Goal: Task Accomplishment & Management: Manage account settings

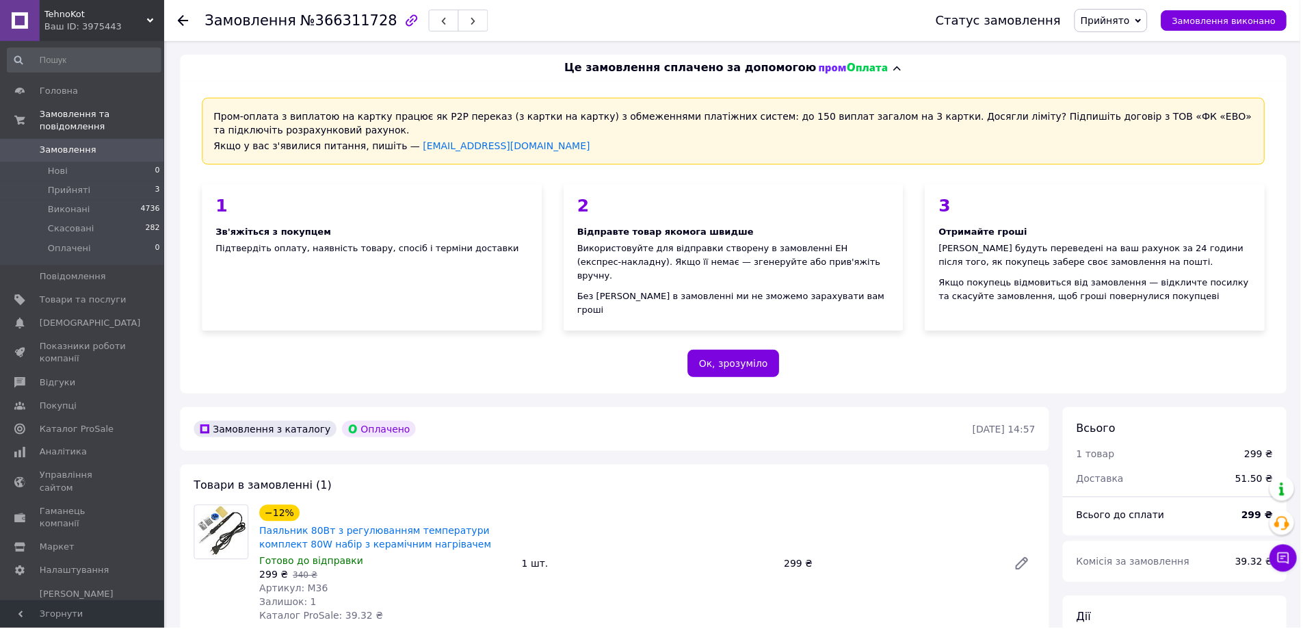
click at [122, 181] on li "Прийняті 3" at bounding box center [84, 190] width 168 height 19
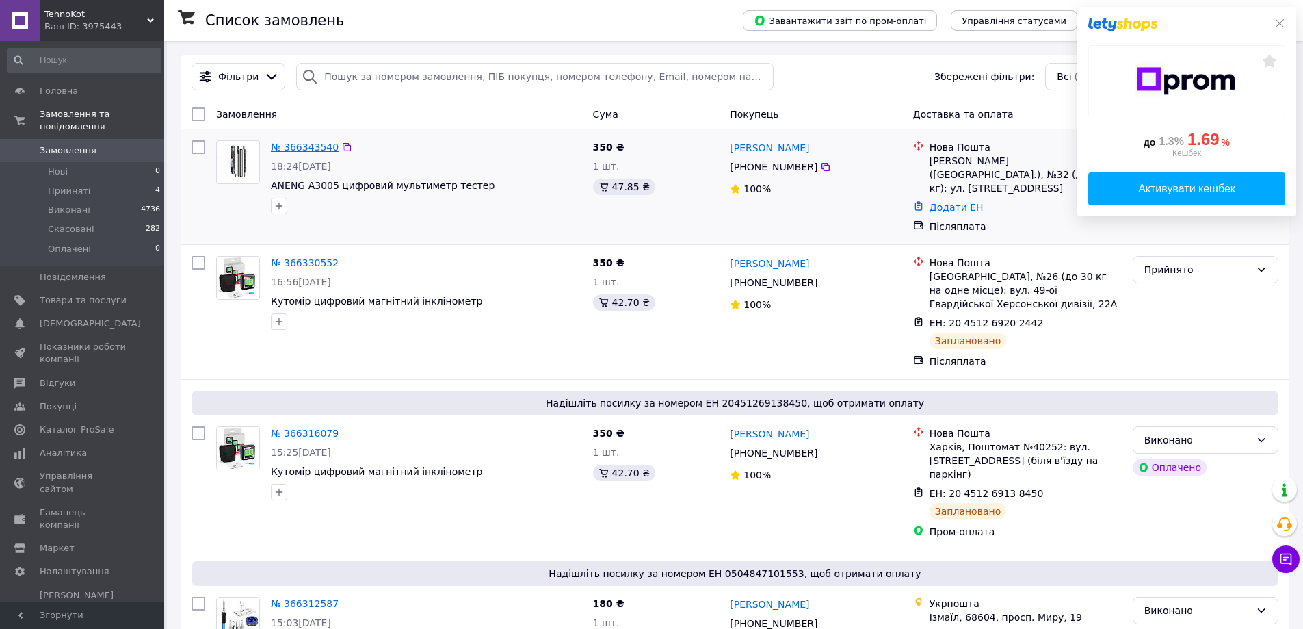
click at [302, 151] on link "№ 366343540" at bounding box center [305, 147] width 68 height 11
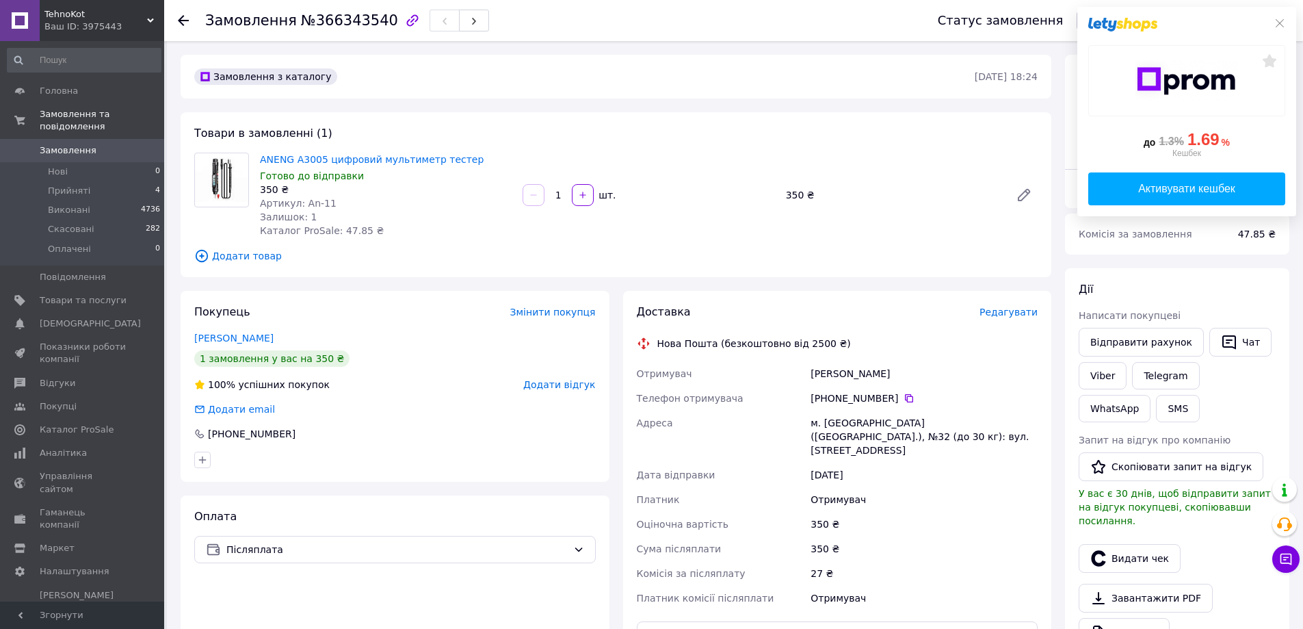
click at [1004, 311] on span "Редагувати" at bounding box center [1009, 311] width 58 height 11
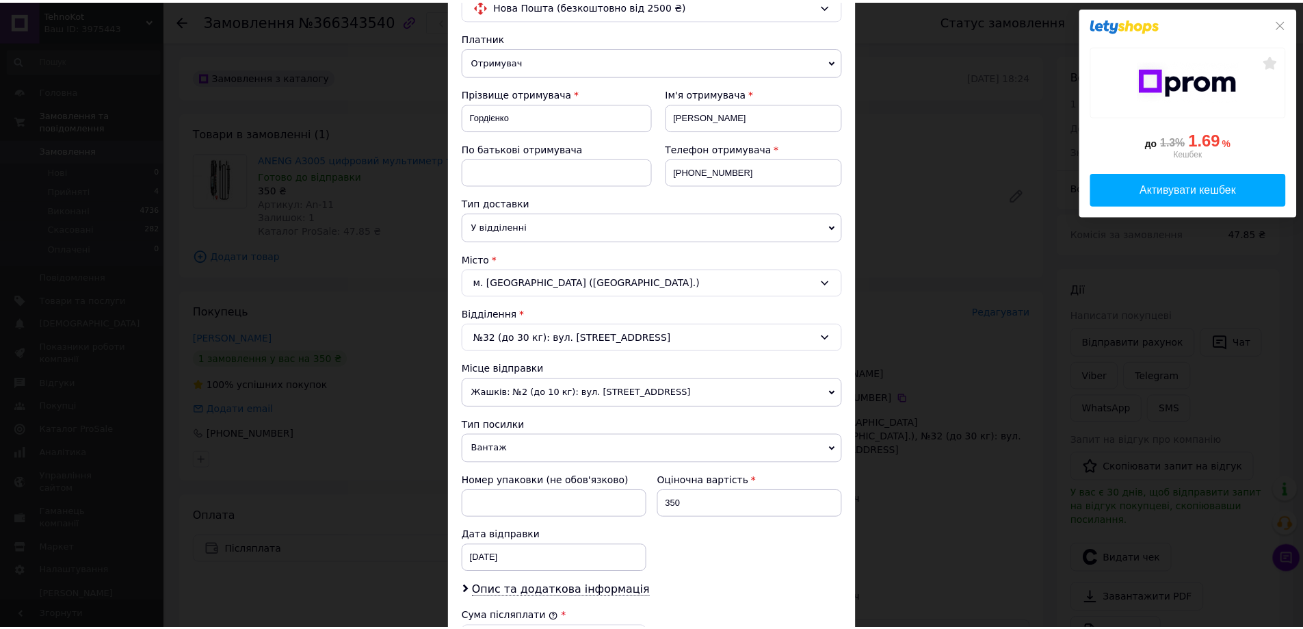
scroll to position [415, 0]
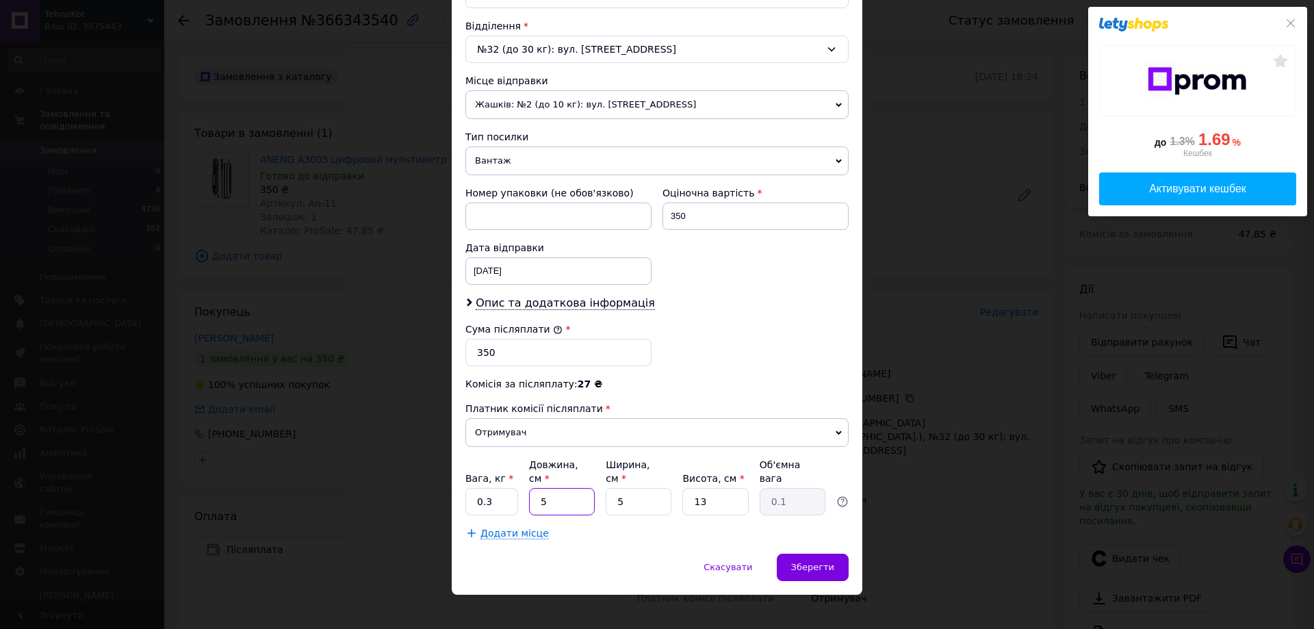
click at [564, 491] on input "5" at bounding box center [562, 501] width 66 height 27
type input "20"
type input "0.33"
type input "20"
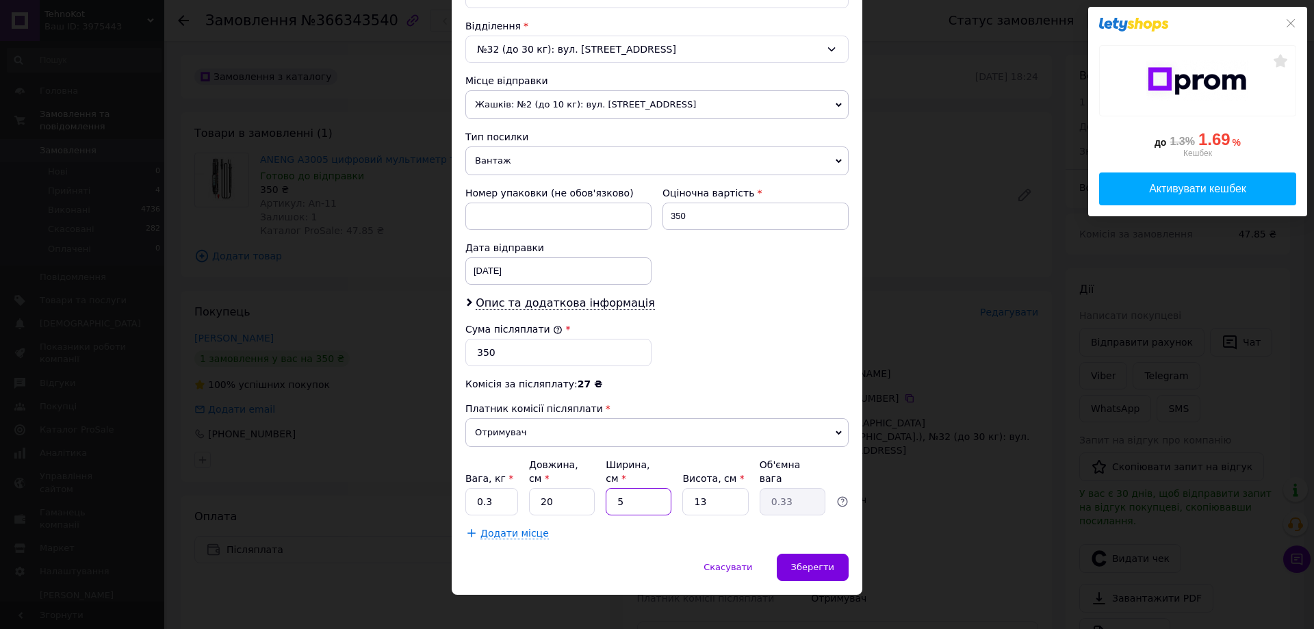
type input "6"
type input "0.39"
type input "6"
type input "0.18"
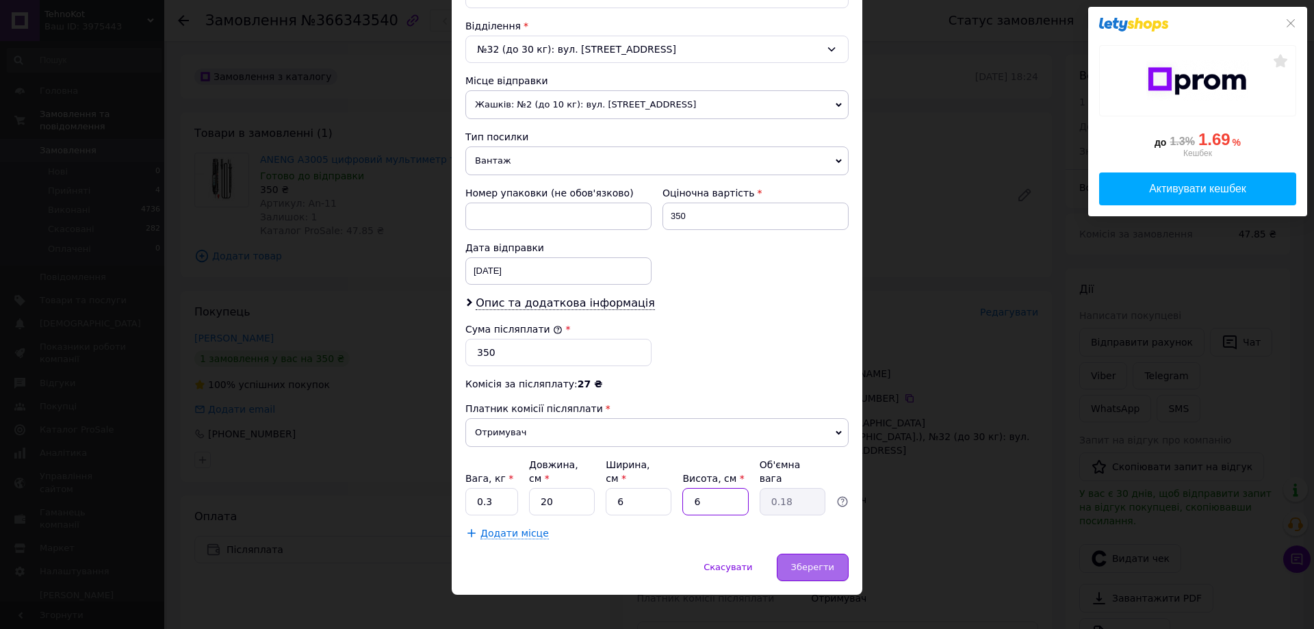
type input "6"
click at [811, 553] on div "Зберегти" at bounding box center [812, 566] width 72 height 27
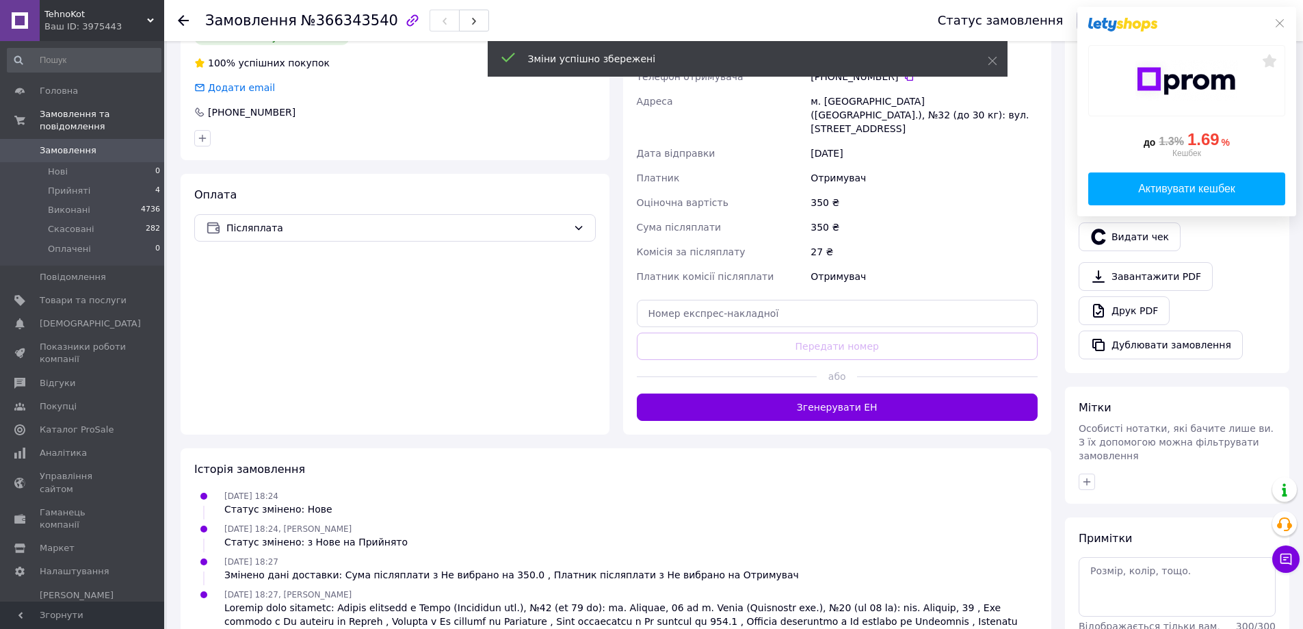
scroll to position [342, 0]
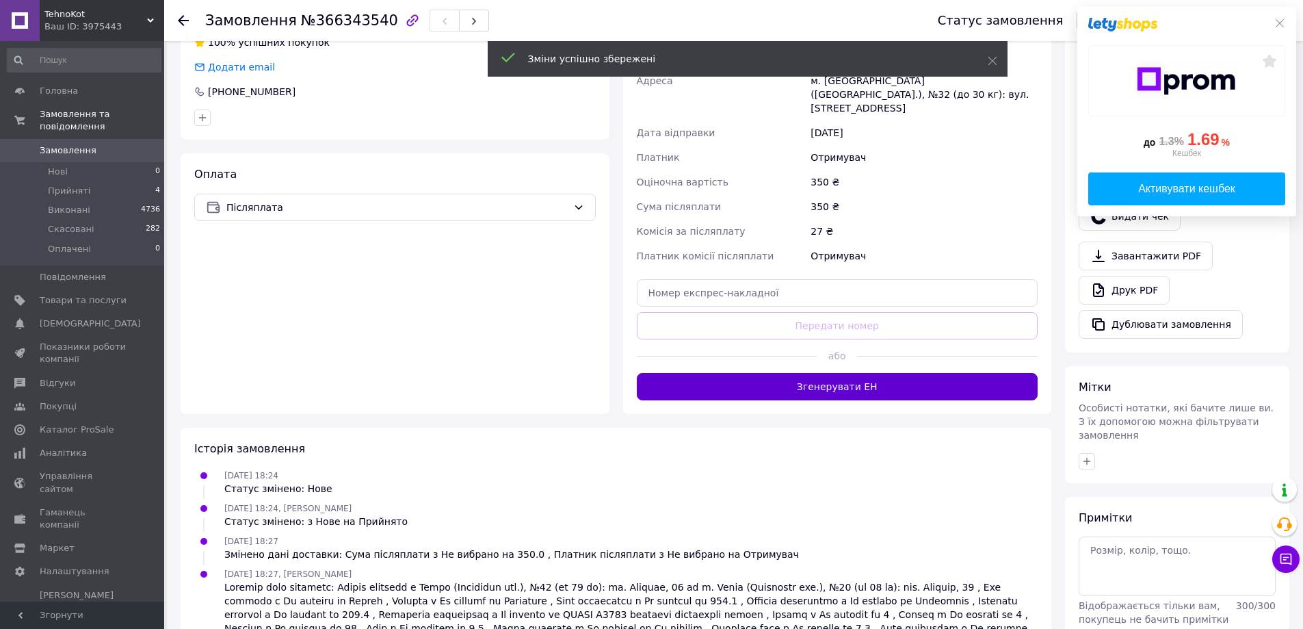
click at [854, 381] on button "Згенерувати ЕН" at bounding box center [838, 386] width 402 height 27
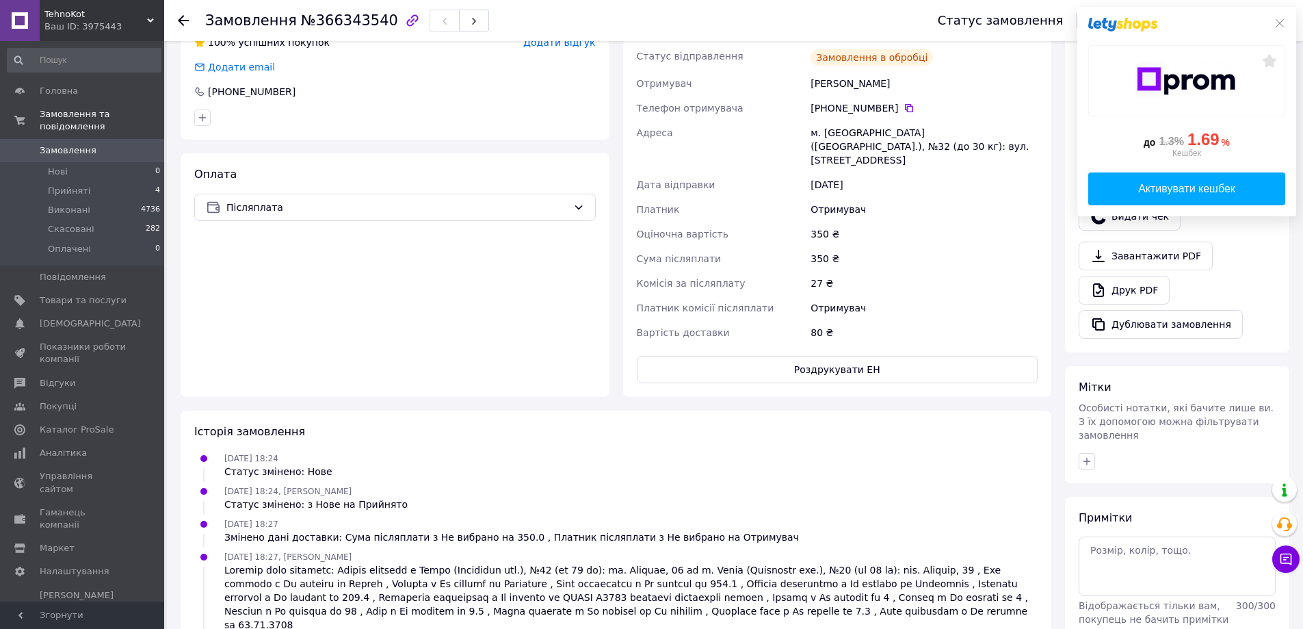
click at [863, 356] on button "Роздрукувати ЕН" at bounding box center [838, 369] width 402 height 27
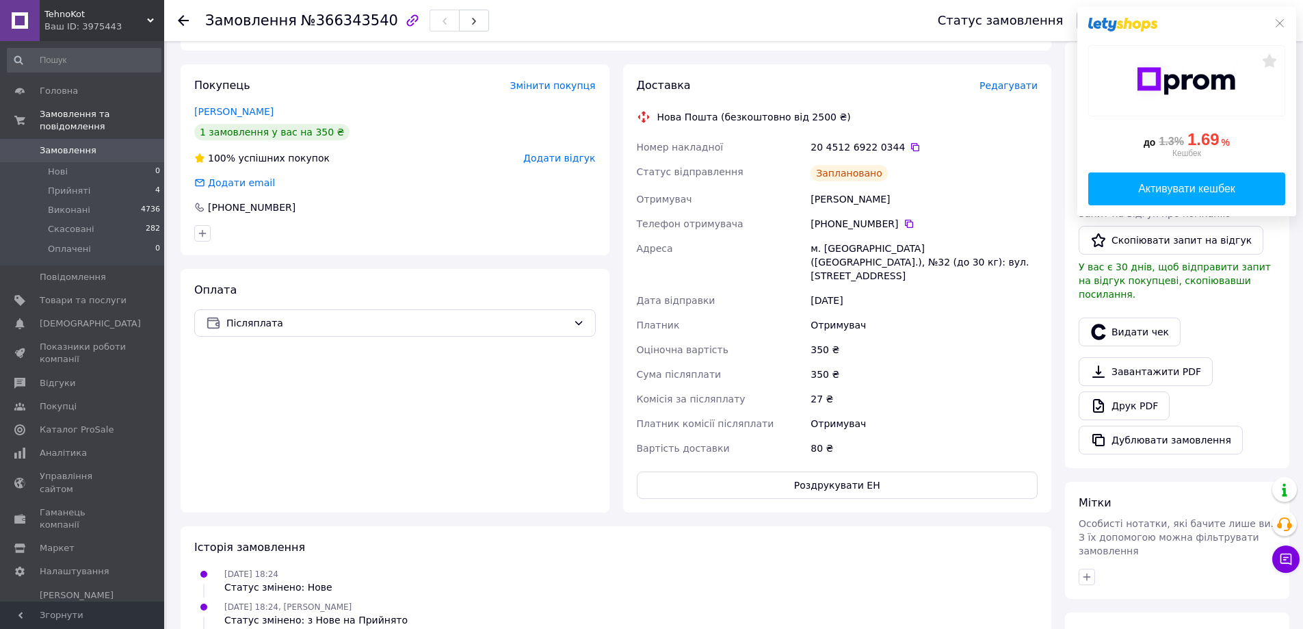
scroll to position [205, 0]
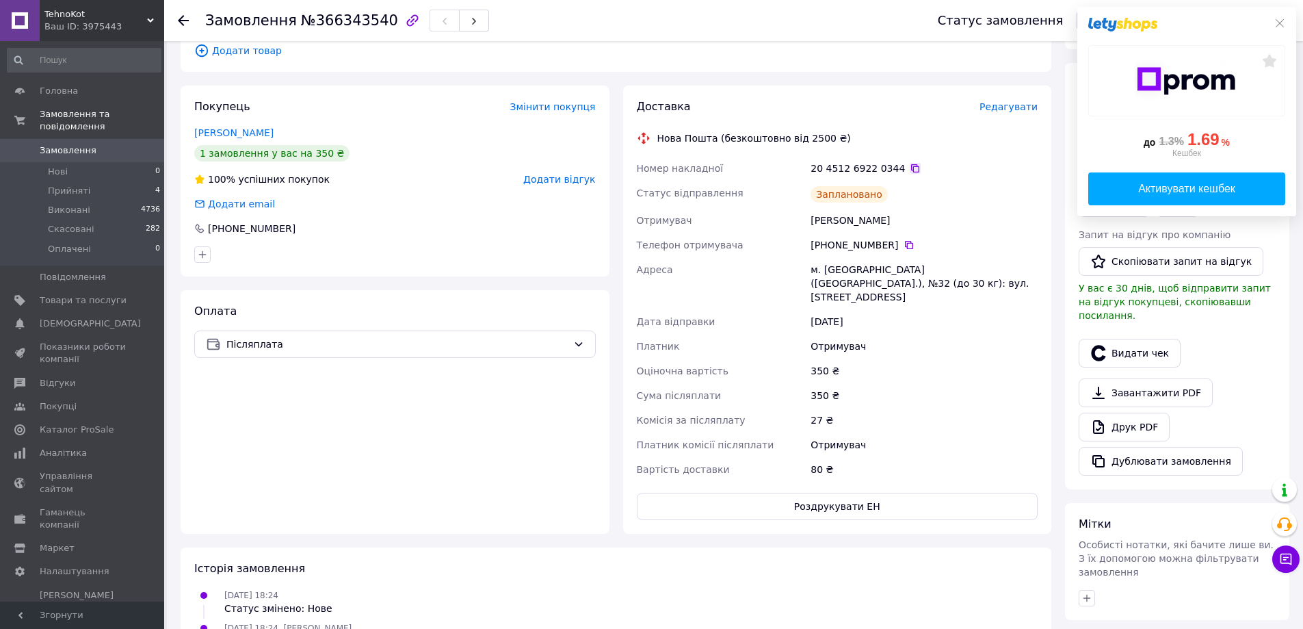
click at [910, 170] on icon at bounding box center [915, 168] width 11 height 11
